Goal: Transaction & Acquisition: Purchase product/service

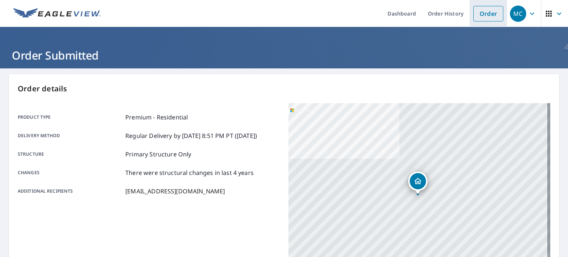
click at [486, 9] on link "Order" at bounding box center [488, 14] width 30 height 16
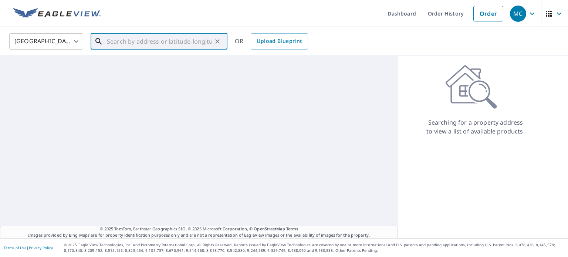
click at [173, 41] on input "text" at bounding box center [159, 41] width 105 height 21
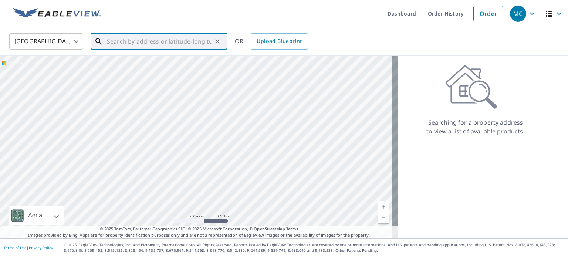
paste input "[STREET_ADDRESS][PERSON_NAME]"
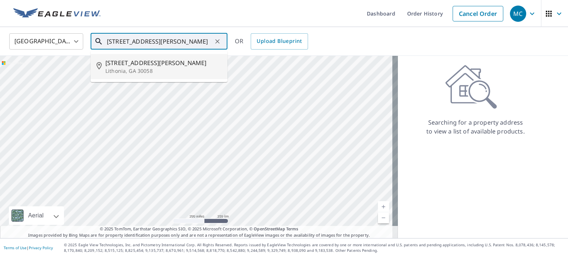
click at [161, 84] on div at bounding box center [199, 147] width 398 height 182
click at [161, 75] on li "[STREET_ADDRESS][PERSON_NAME]" at bounding box center [159, 66] width 137 height 25
type input "[STREET_ADDRESS][PERSON_NAME]"
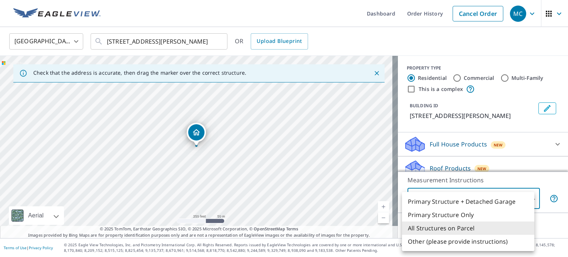
click at [435, 195] on body "MC MC Dashboard Order History Cancel Order MC [GEOGRAPHIC_DATA] US ​ [STREET_AD…" at bounding box center [284, 128] width 568 height 257
click at [439, 212] on li "Primary Structure Only" at bounding box center [468, 214] width 132 height 13
type input "2"
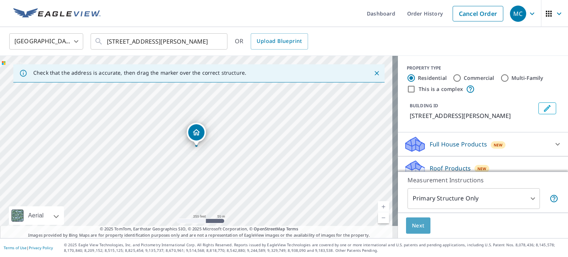
click at [412, 226] on span "Next" at bounding box center [418, 225] width 13 height 9
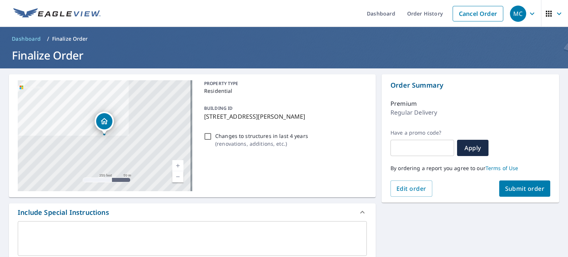
click at [205, 139] on input "Changes to structures in last 4 years ( renovations, additions, etc. )" at bounding box center [207, 136] width 9 height 9
checkbox input "true"
click at [509, 189] on span "Submit order" at bounding box center [525, 188] width 40 height 8
